Goal: Find contact information: Obtain details needed to contact an individual or organization

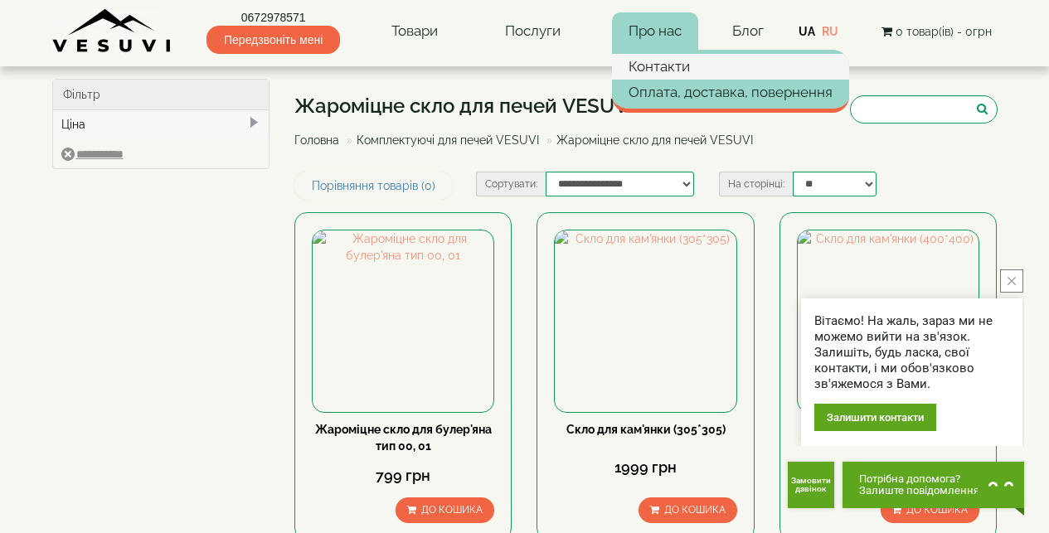
click at [684, 64] on link "Контакти" at bounding box center [730, 66] width 237 height 25
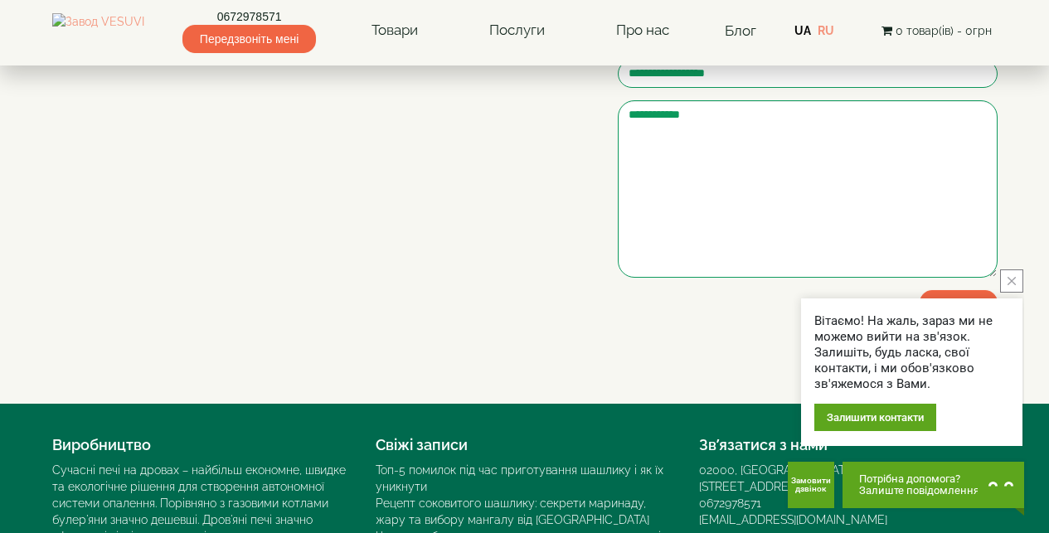
scroll to position [249, 0]
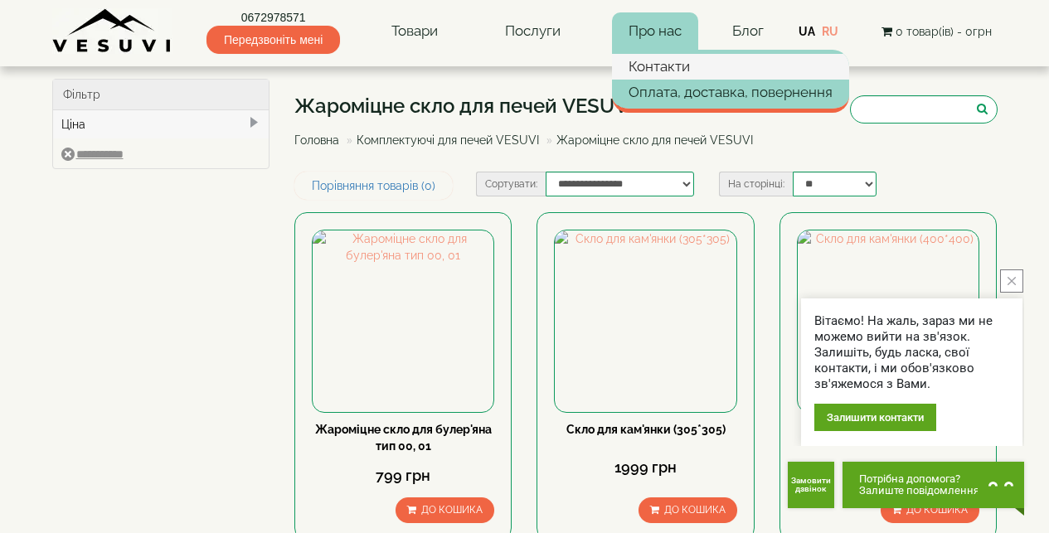
click at [666, 74] on link "Контакти" at bounding box center [730, 66] width 237 height 25
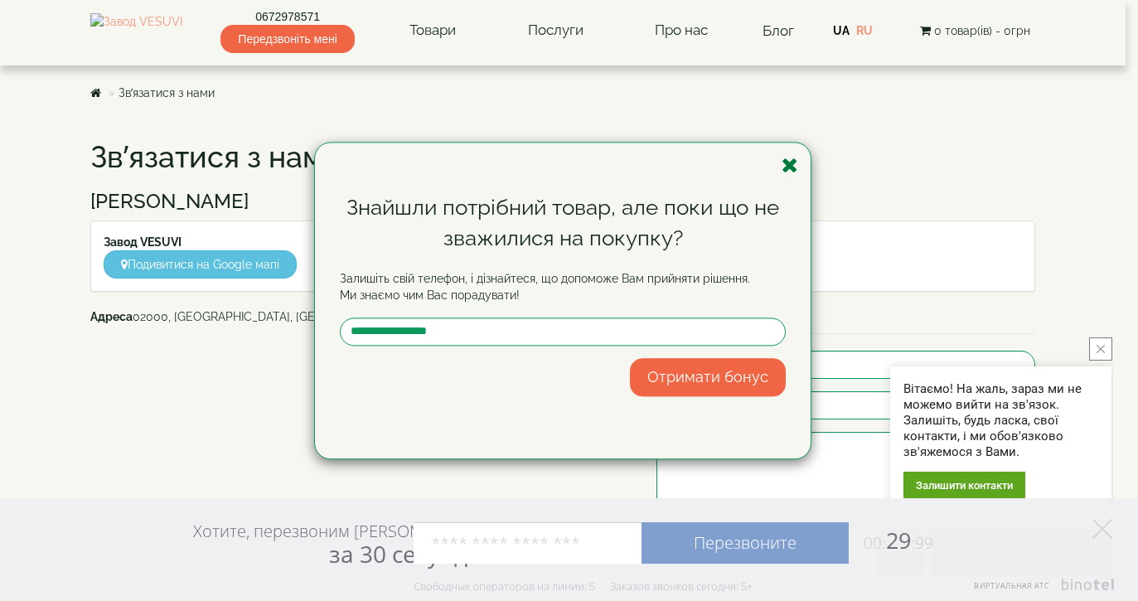
click at [789, 159] on icon "button" at bounding box center [790, 165] width 17 height 21
